Goal: Navigation & Orientation: Find specific page/section

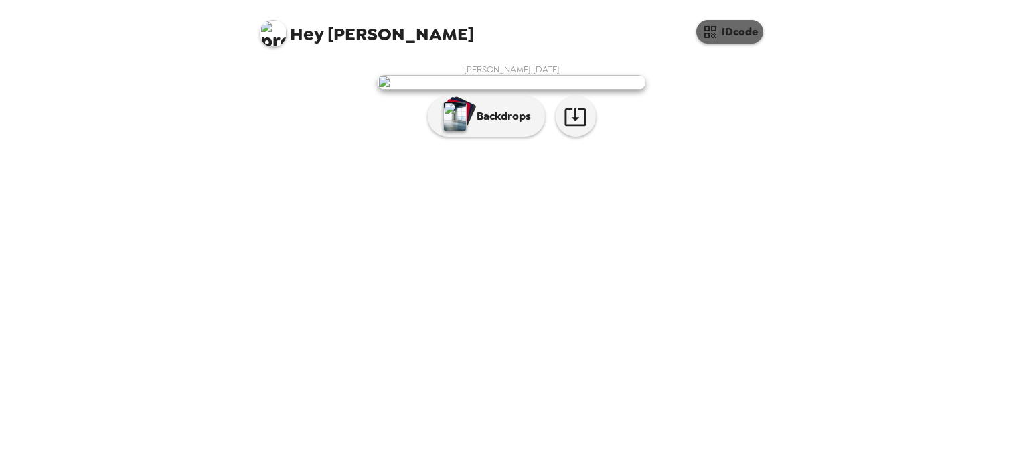
click at [714, 35] on icon "button" at bounding box center [710, 32] width 12 height 12
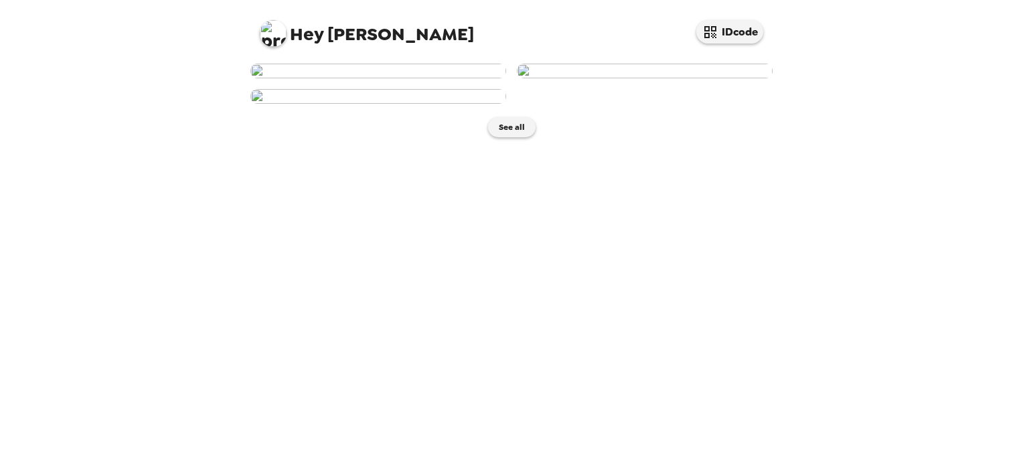
click at [408, 78] on img at bounding box center [378, 71] width 256 height 15
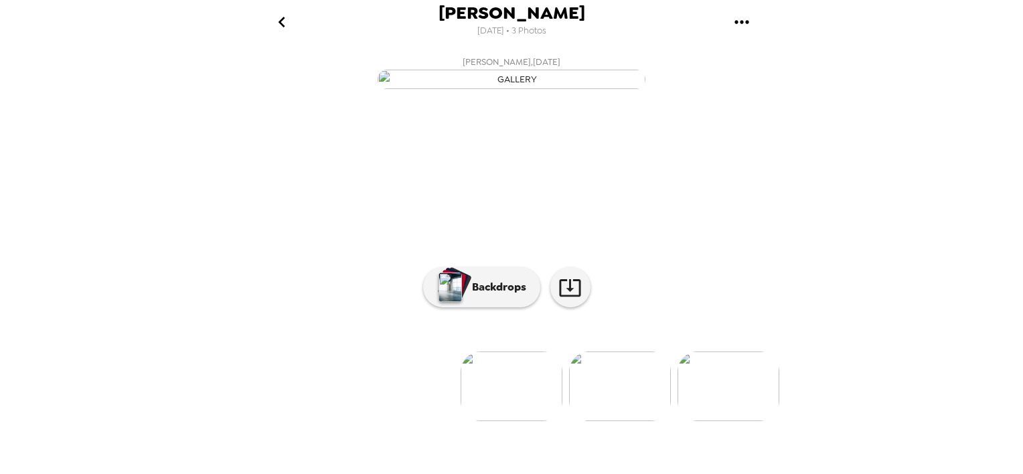
click at [642, 421] on img at bounding box center [620, 386] width 102 height 70
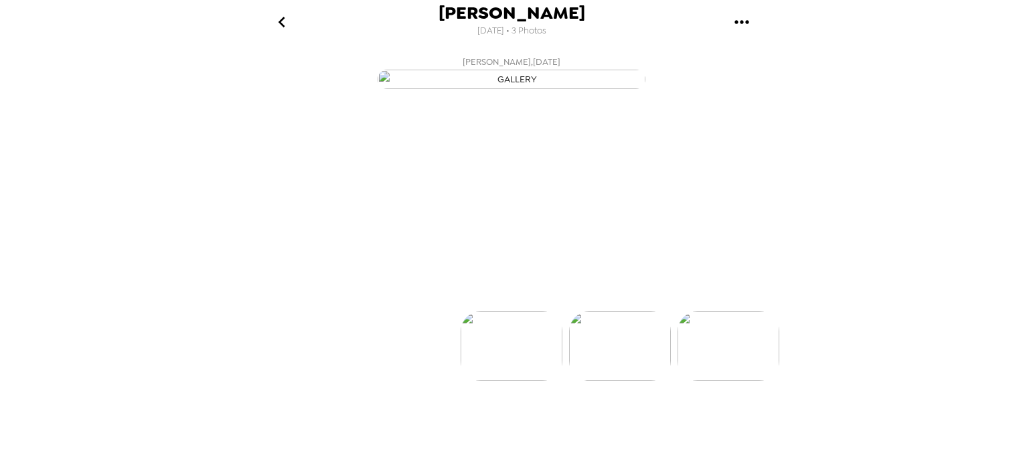
scroll to position [65, 0]
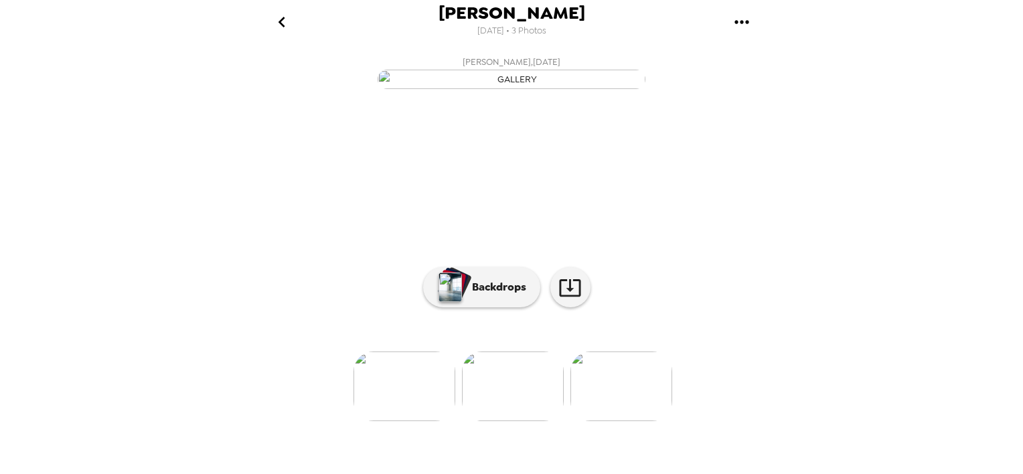
click at [416, 421] on img at bounding box center [404, 386] width 102 height 70
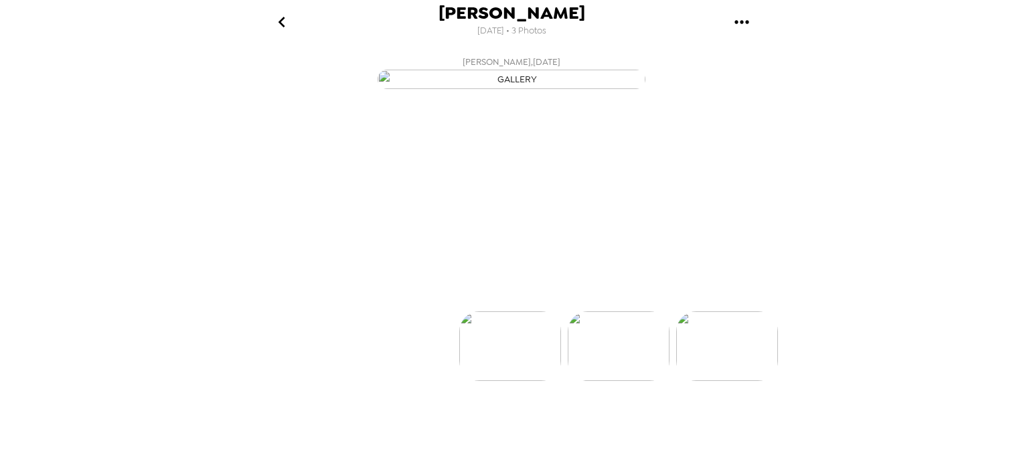
scroll to position [0, 0]
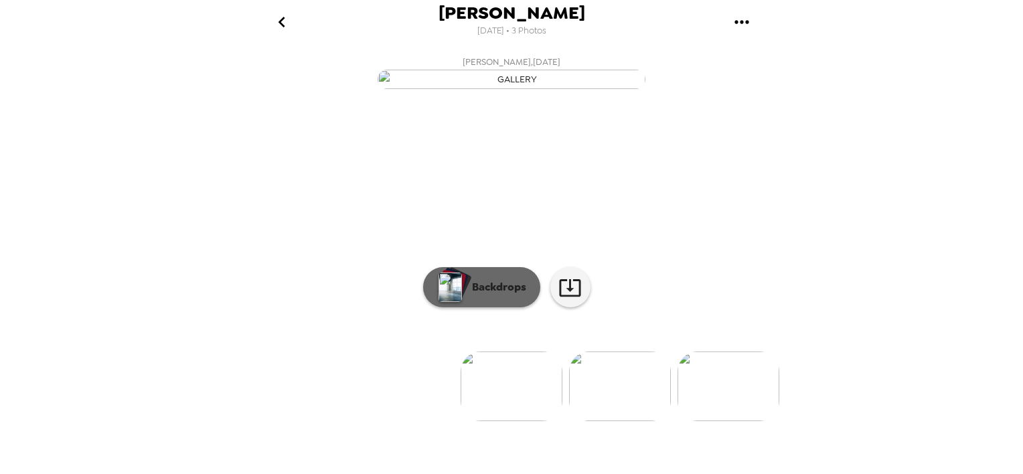
click at [501, 295] on p "Backdrops" at bounding box center [495, 287] width 61 height 16
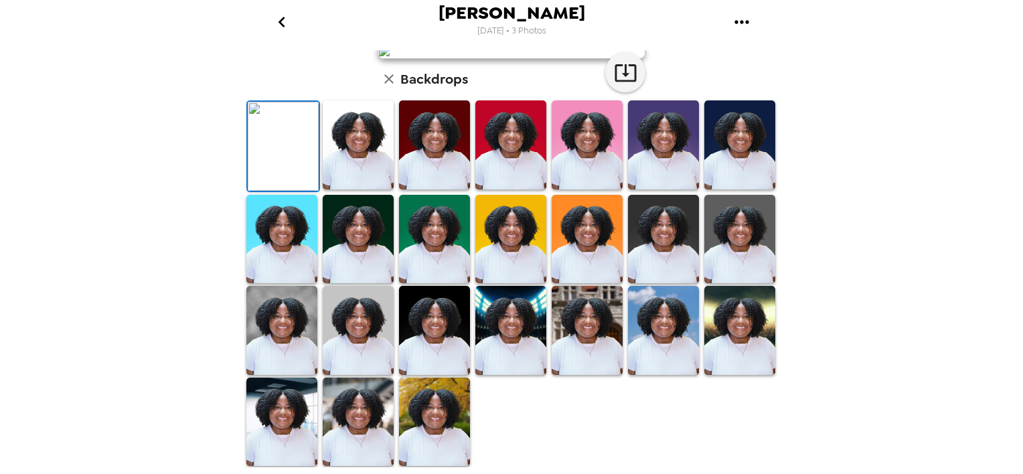
scroll to position [65, 0]
click at [372, 189] on img at bounding box center [358, 144] width 71 height 89
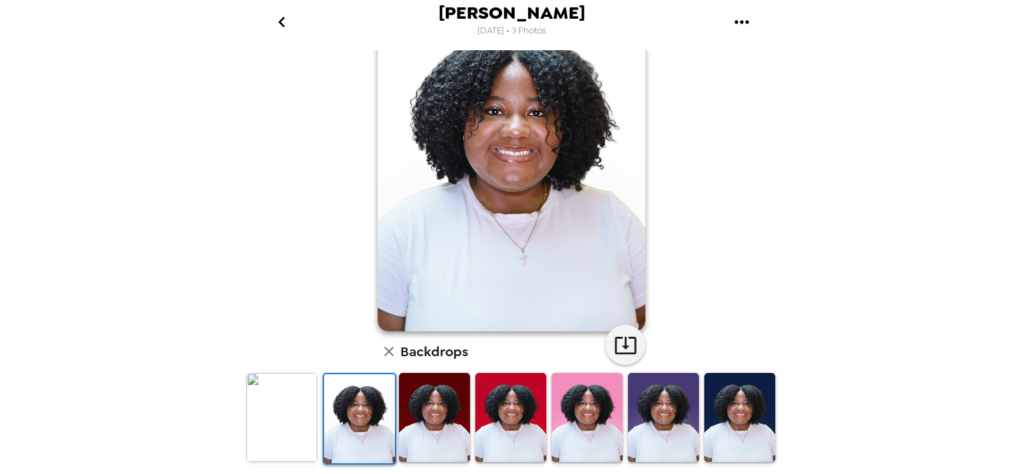
click at [455, 415] on img at bounding box center [434, 417] width 71 height 89
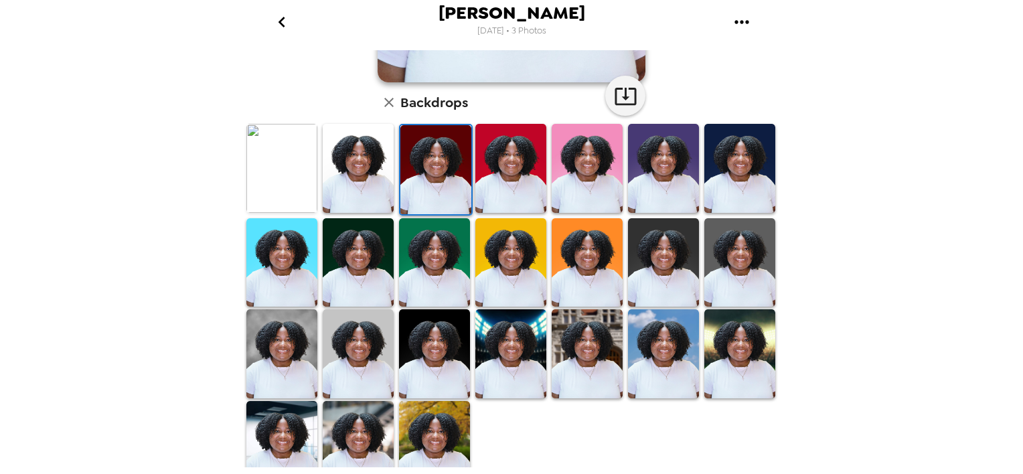
scroll to position [316, 0]
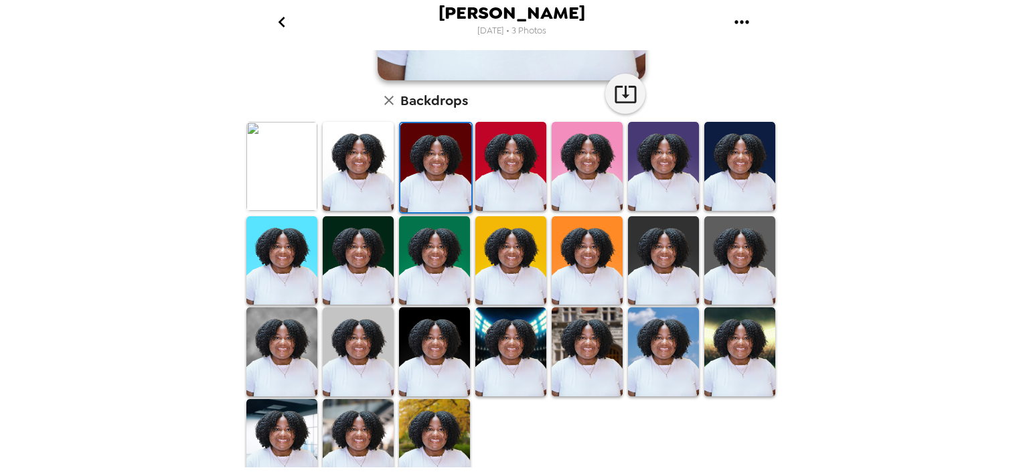
click at [600, 356] on img at bounding box center [587, 351] width 71 height 89
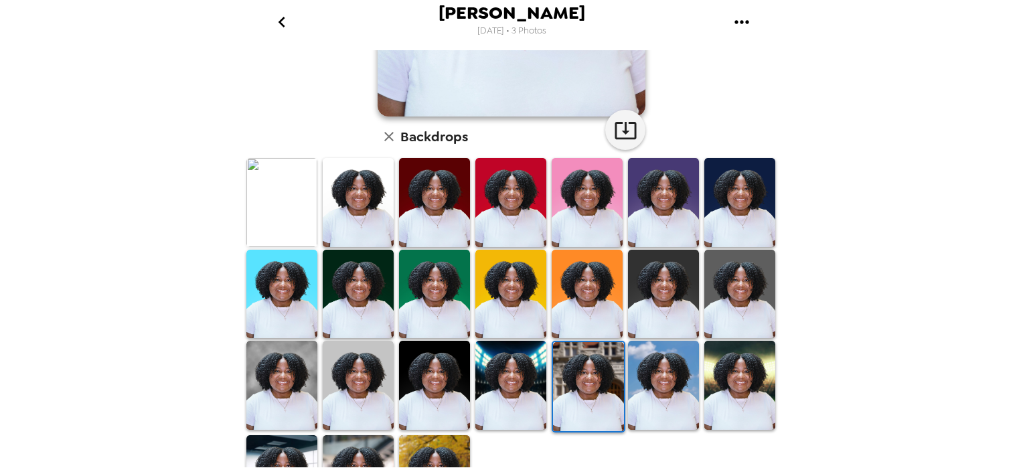
scroll to position [279, 0]
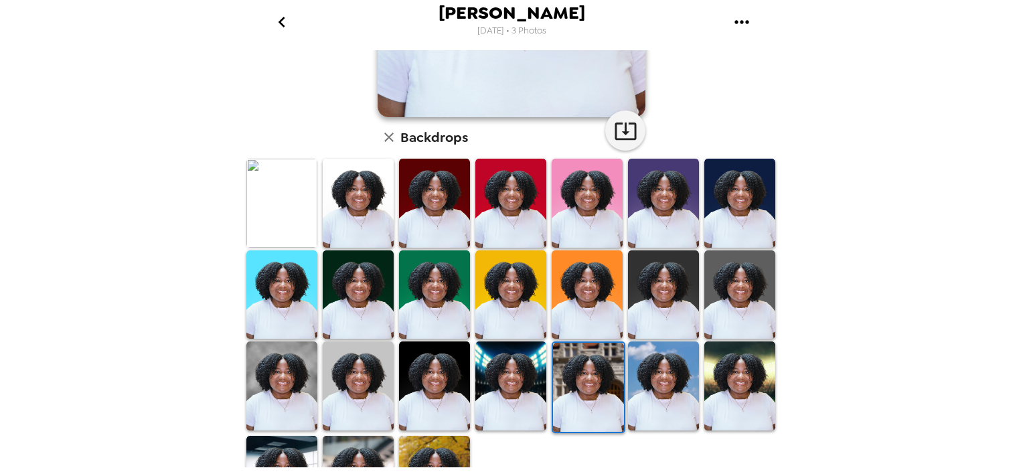
click at [440, 436] on img at bounding box center [434, 480] width 71 height 89
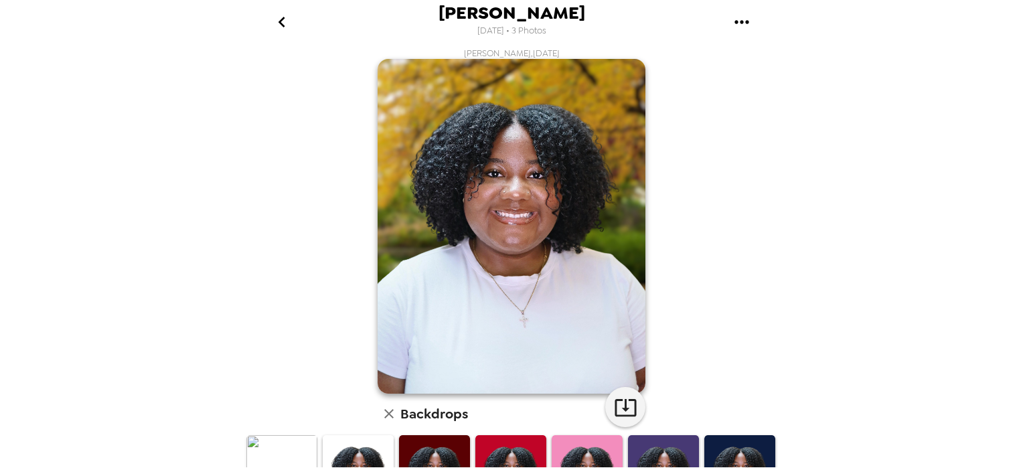
scroll to position [329, 0]
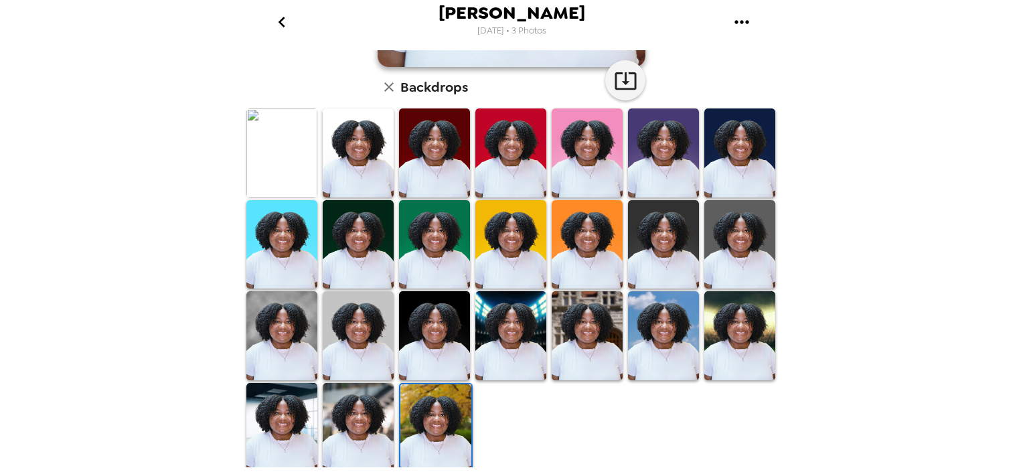
click at [293, 315] on img at bounding box center [281, 335] width 71 height 89
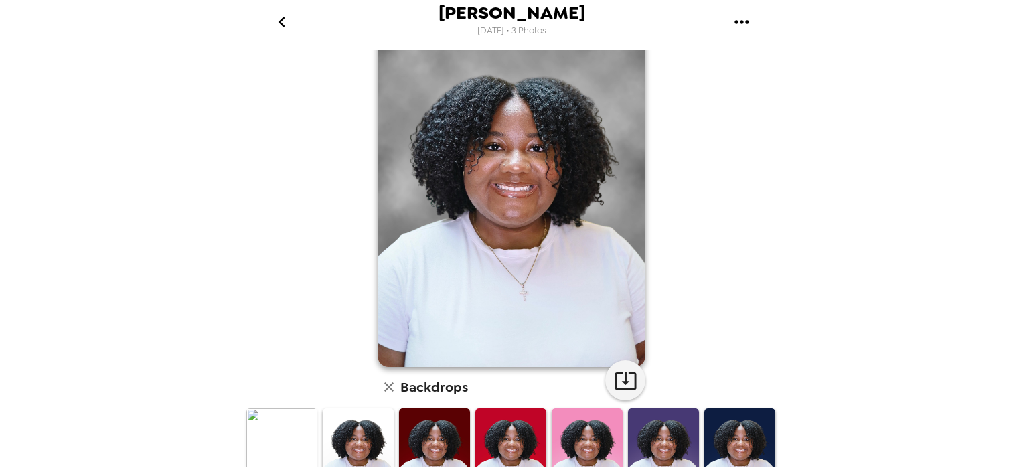
scroll to position [0, 0]
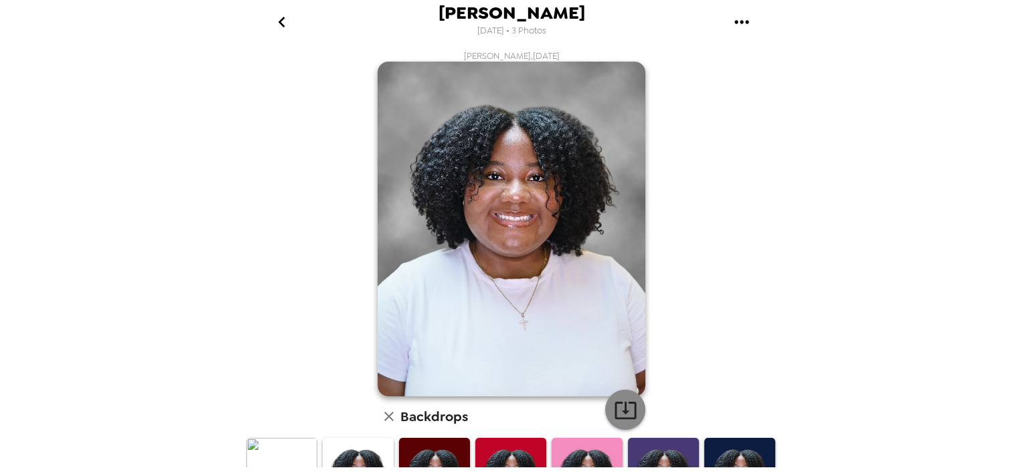
click at [615, 419] on icon "button" at bounding box center [625, 410] width 21 height 17
click at [758, 180] on div "[PERSON_NAME] , [DATE] Backdrops" at bounding box center [512, 427] width 536 height 755
click at [281, 19] on icon "go back" at bounding box center [281, 22] width 7 height 11
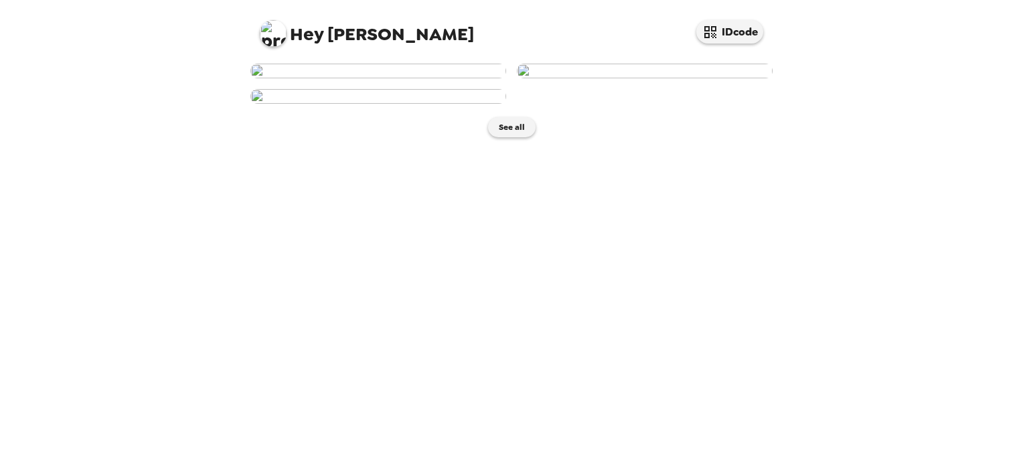
click at [662, 78] on img at bounding box center [645, 71] width 256 height 15
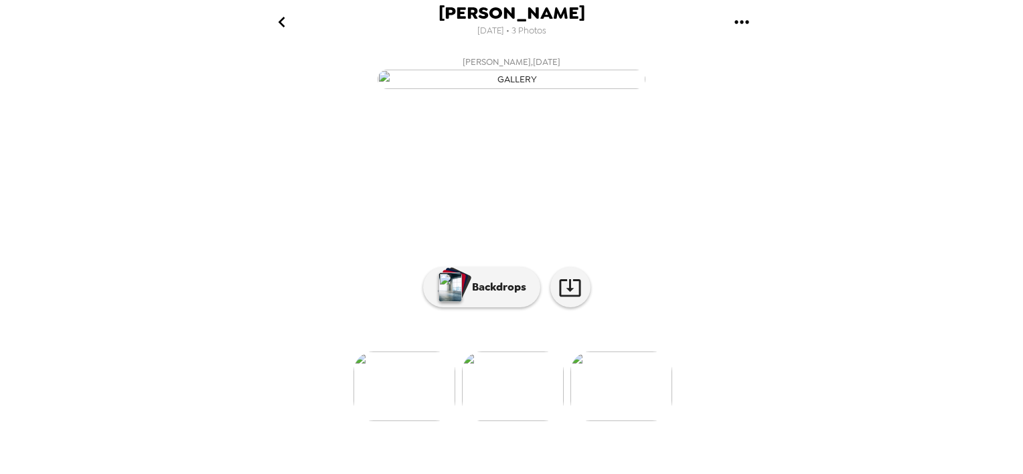
scroll to position [104, 0]
click at [477, 307] on button "Backdrops" at bounding box center [481, 287] width 117 height 40
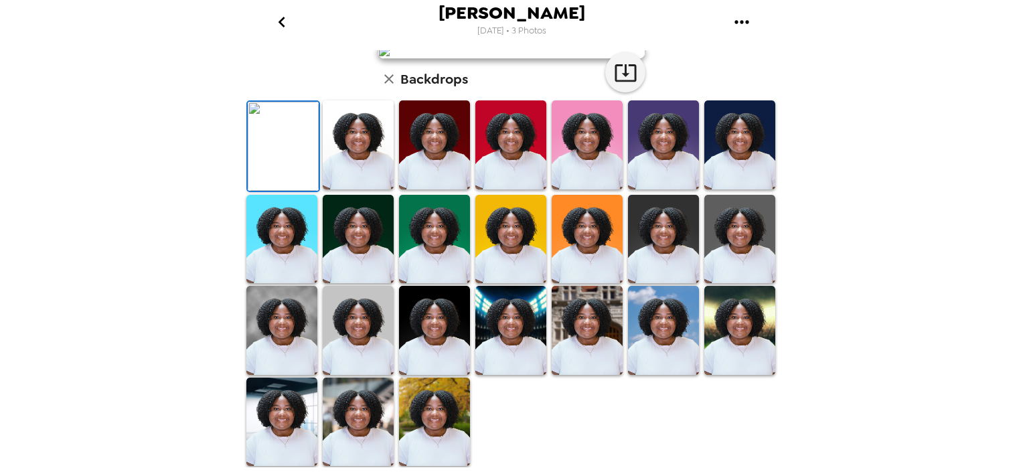
scroll to position [324, 0]
click at [359, 346] on img at bounding box center [358, 330] width 71 height 89
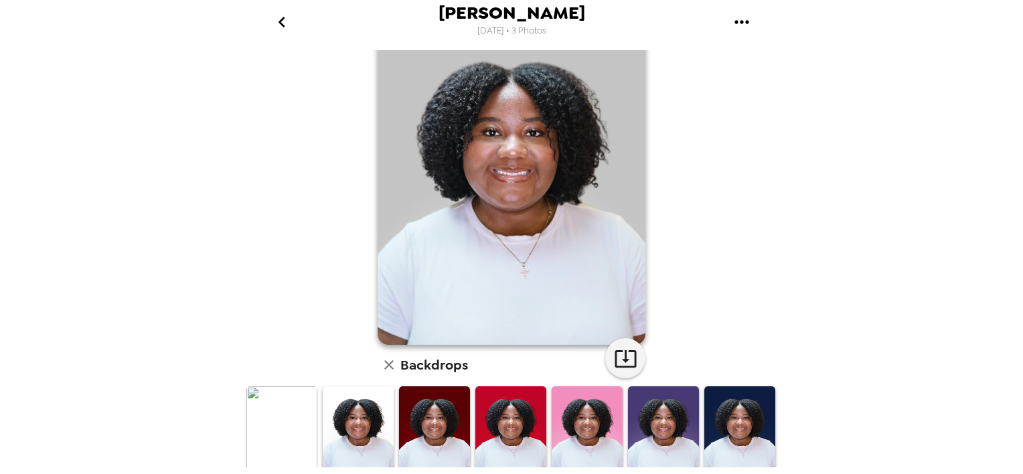
scroll to position [46, 0]
click at [618, 357] on icon "button" at bounding box center [625, 358] width 23 height 23
click at [271, 19] on icon "go back" at bounding box center [281, 21] width 21 height 21
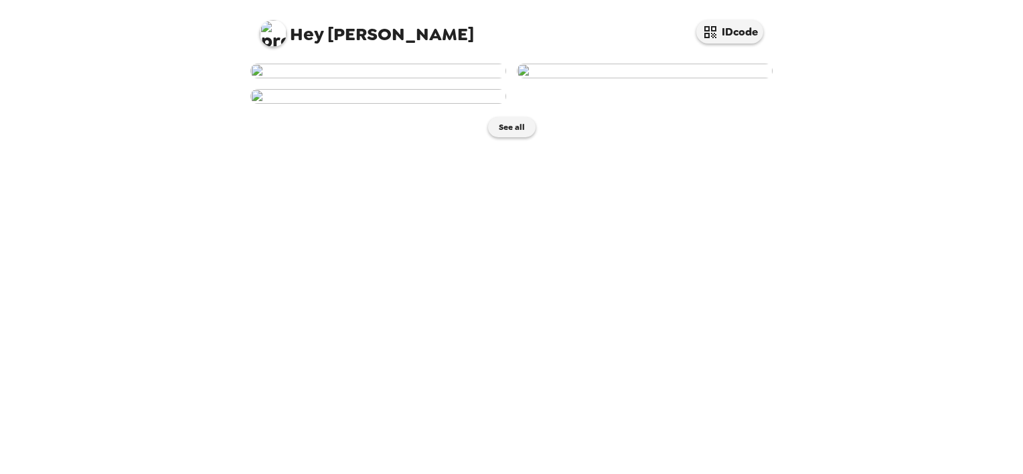
click at [383, 78] on img at bounding box center [378, 71] width 256 height 15
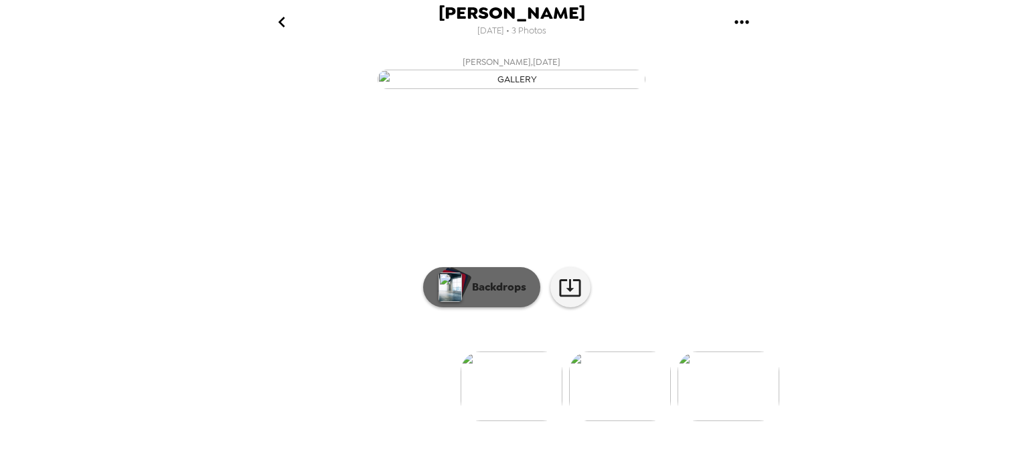
click at [484, 307] on button "Backdrops" at bounding box center [481, 287] width 117 height 40
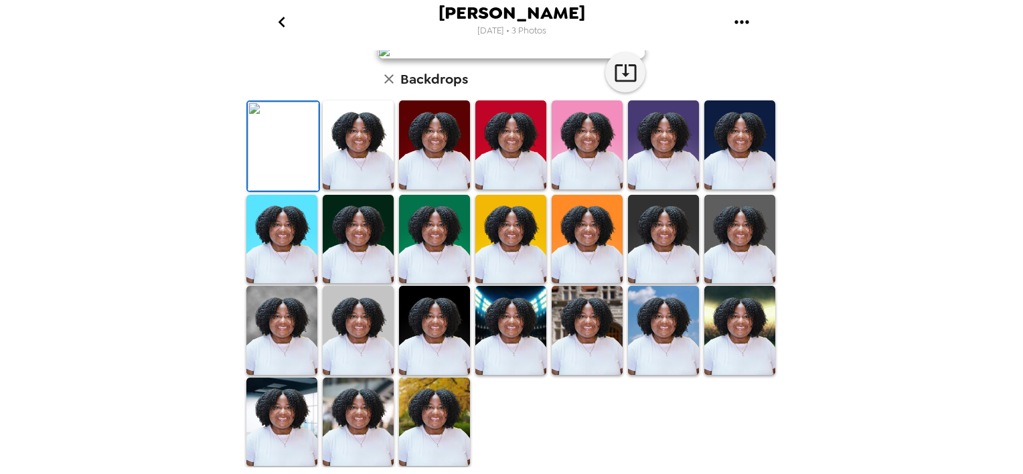
scroll to position [319, 0]
click at [337, 343] on img at bounding box center [358, 330] width 71 height 89
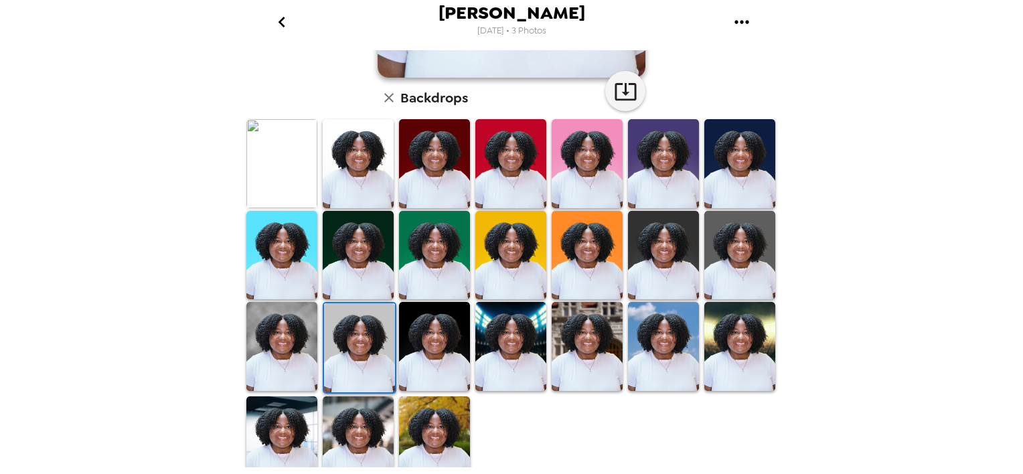
scroll to position [0, 0]
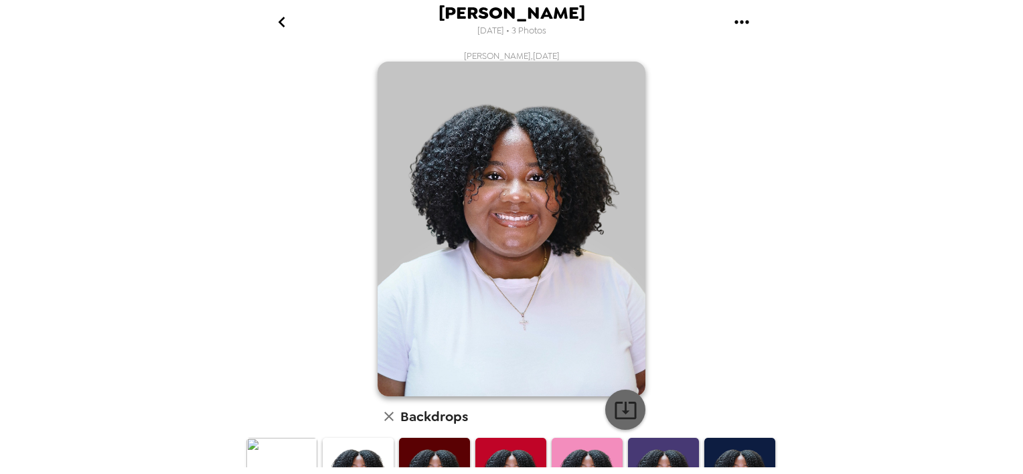
click at [627, 405] on icon "button" at bounding box center [625, 409] width 23 height 23
click at [832, 200] on div "[PERSON_NAME] [DATE] • 3 Photos [PERSON_NAME] , [DATE] Backdrops" at bounding box center [511, 237] width 1023 height 474
